Goal: Information Seeking & Learning: Find contact information

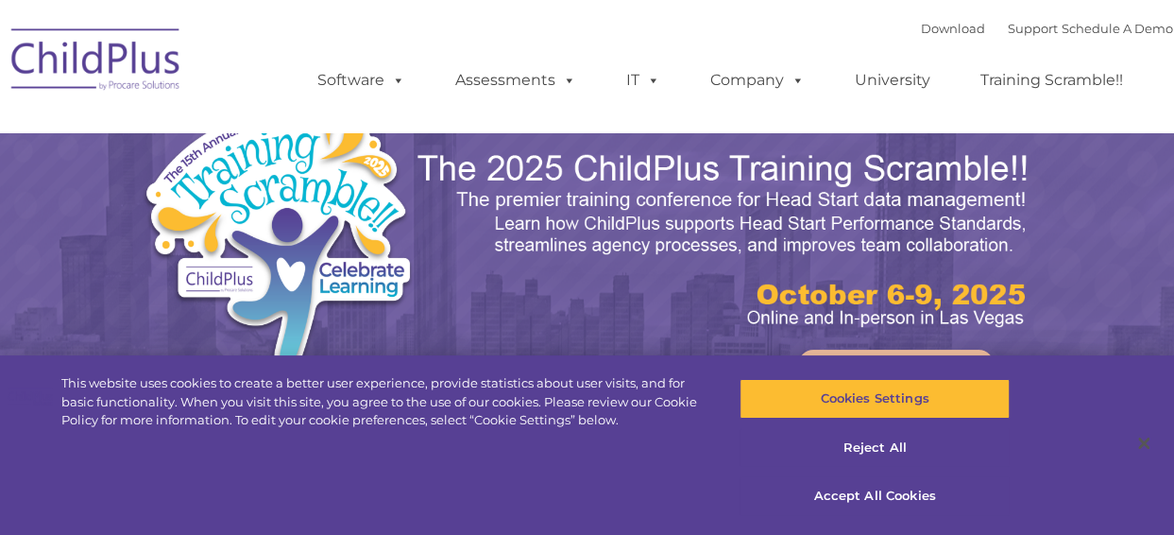
select select "MEDIUM"
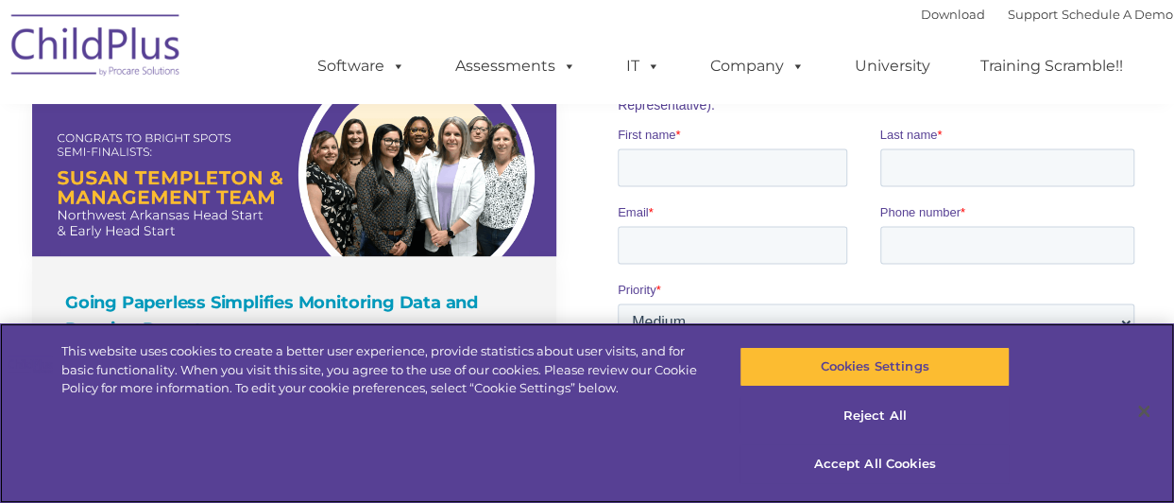
scroll to position [1342, 0]
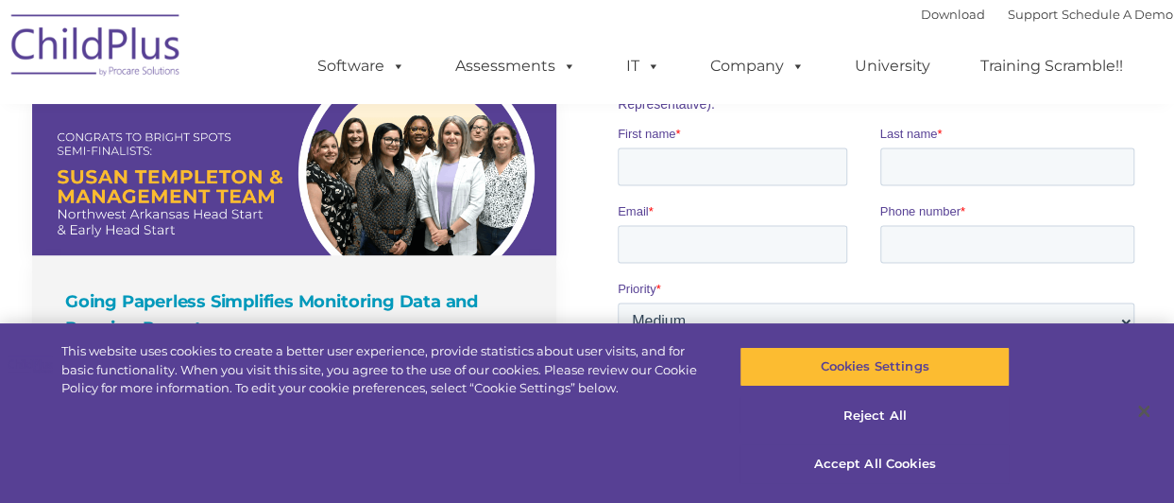
click at [459, 255] on link at bounding box center [294, 173] width 524 height 163
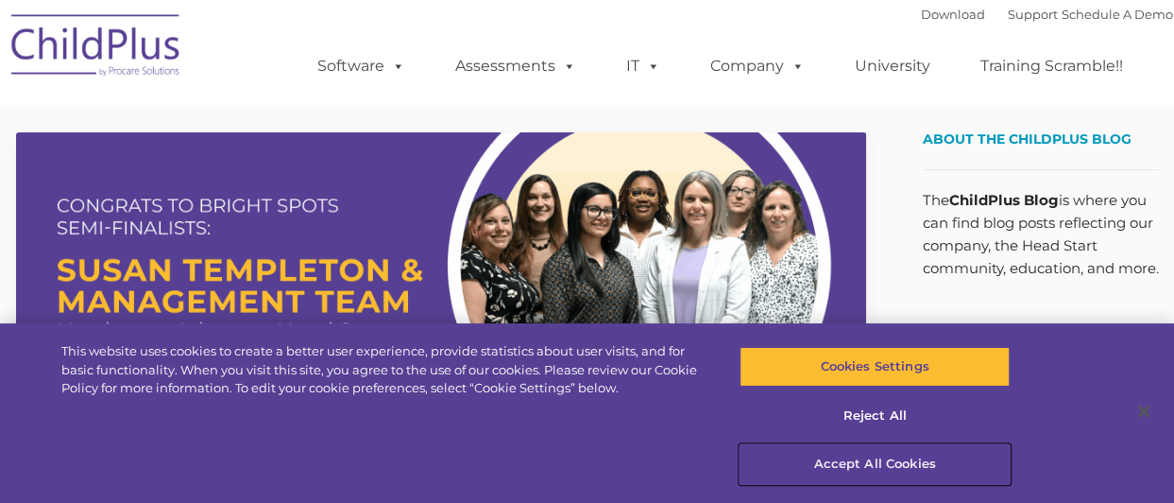
click at [875, 461] on button "Accept All Cookies" at bounding box center [875, 464] width 270 height 40
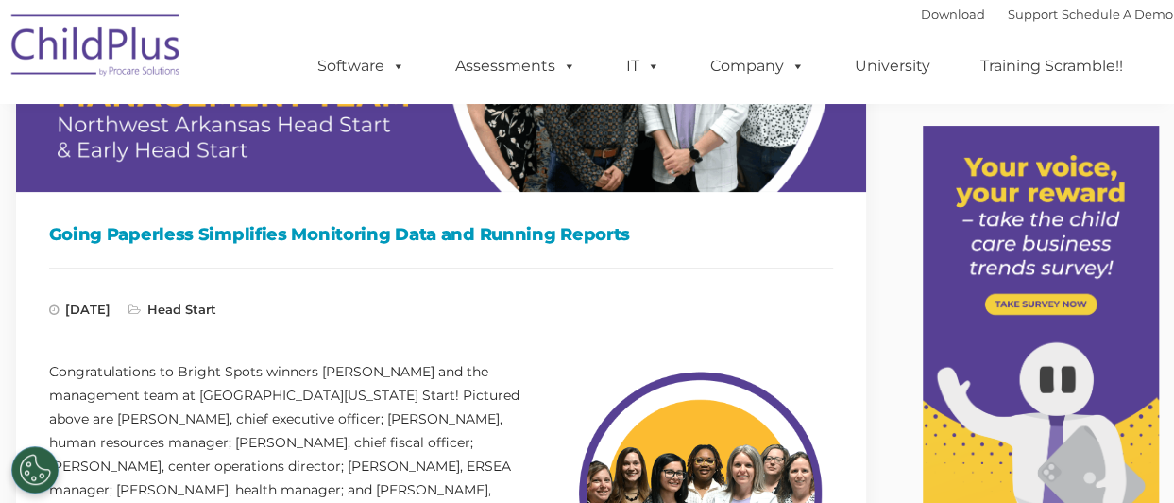
scroll to position [205, 0]
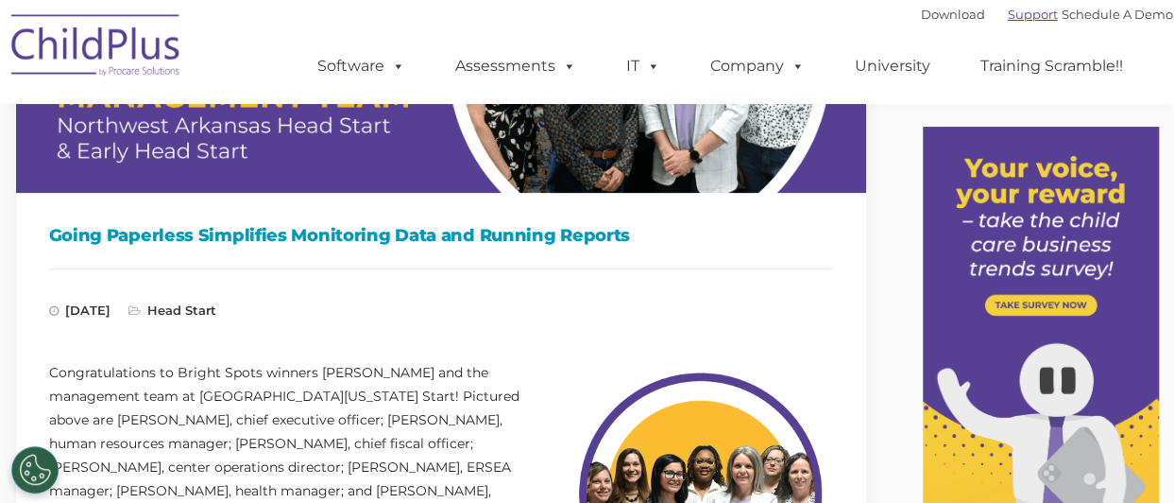
click at [1008, 18] on link "Support" at bounding box center [1033, 14] width 50 height 15
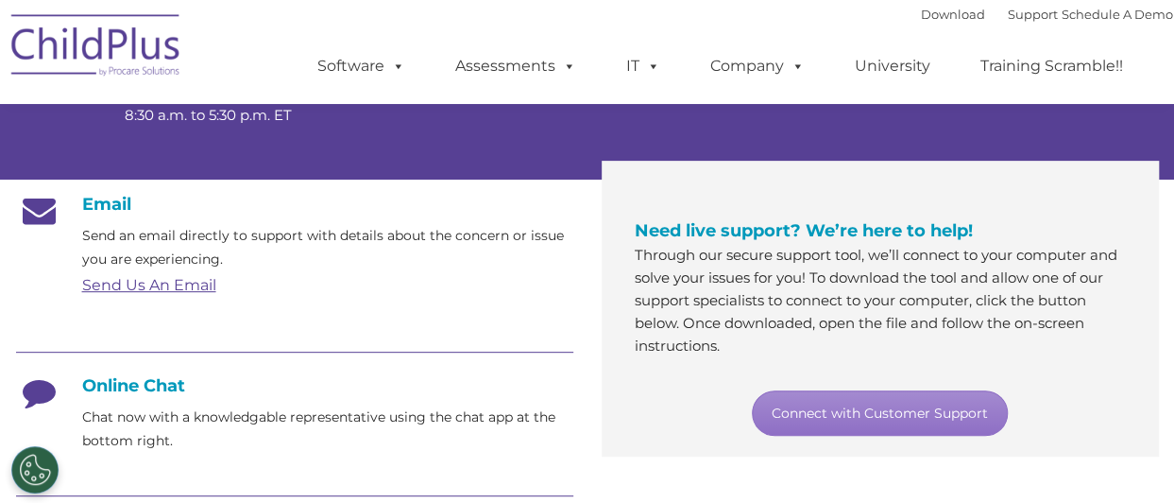
scroll to position [259, 0]
